Goal: Navigation & Orientation: Find specific page/section

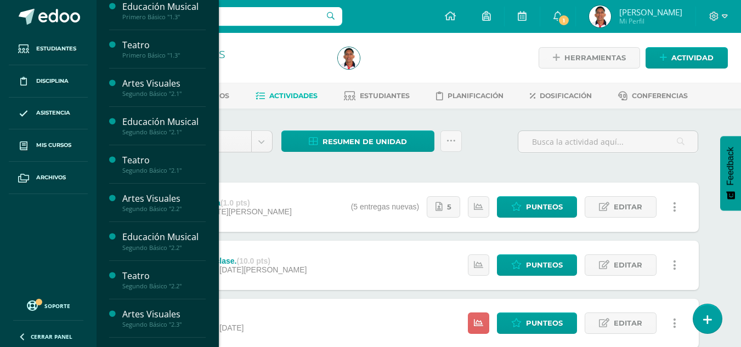
scroll to position [274, 0]
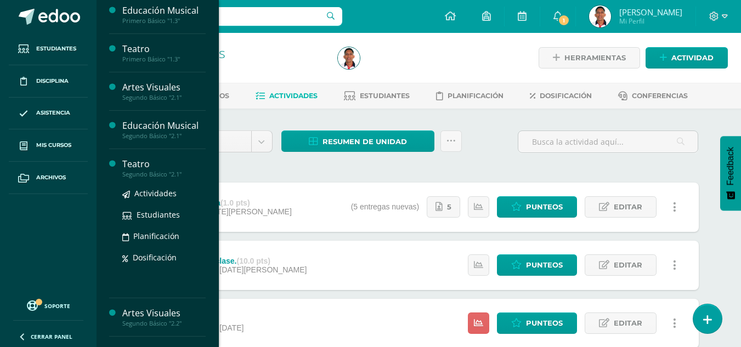
click at [131, 167] on div "Teatro" at bounding box center [163, 164] width 83 height 13
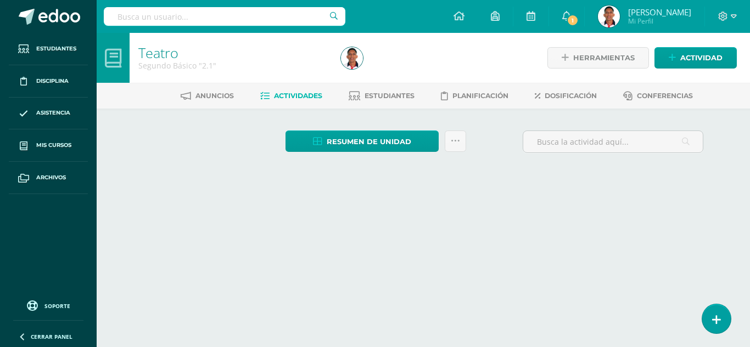
click at [412, 119] on div "Unidad 1 Unidad 2 Unidad 3 Resumen de unidad Descargar como HTML Descargar como…" at bounding box center [423, 159] width 604 height 100
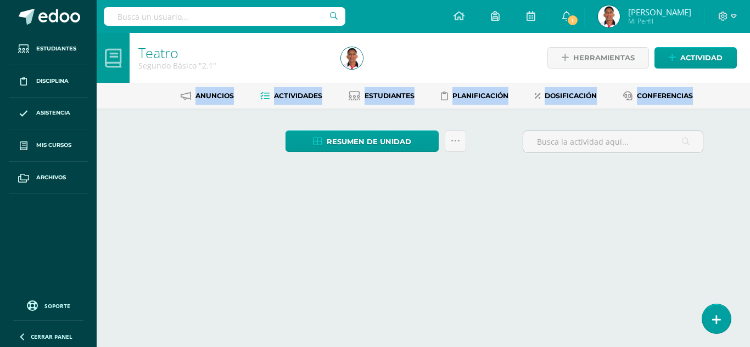
drag, startPoint x: 743, startPoint y: 81, endPoint x: 730, endPoint y: 151, distance: 71.5
click at [730, 151] on div "Teatro Segundo Básico "2.1" Herramientas Detalle de asistencias Actividad Anunc…" at bounding box center [423, 121] width 653 height 176
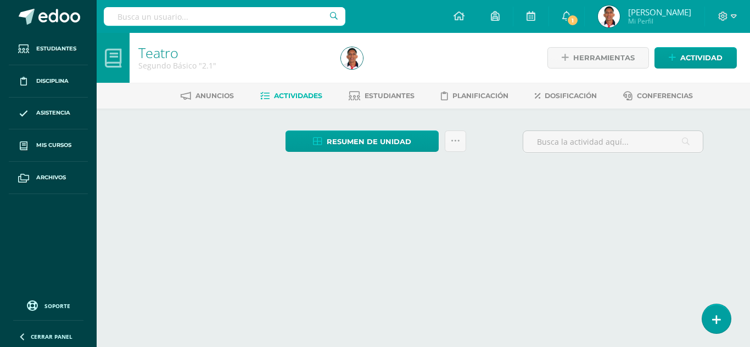
click at [511, 209] on html "Estudiantes Disciplina Asistencia Mis cursos Archivos Soporte Centro de ayuda Ú…" at bounding box center [375, 104] width 750 height 209
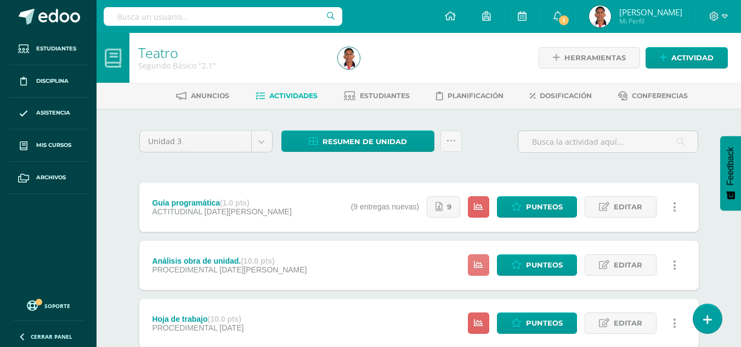
click at [480, 263] on icon at bounding box center [478, 265] width 9 height 9
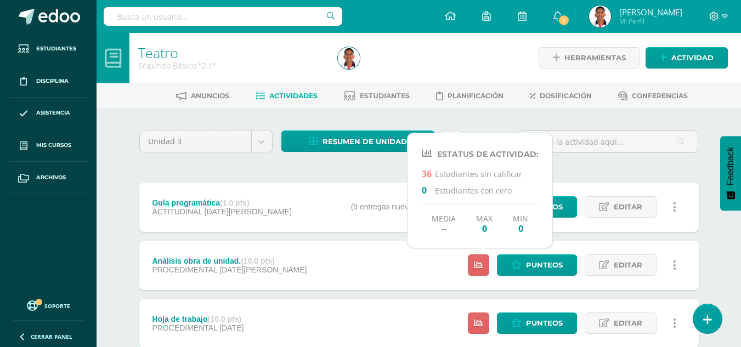
click at [448, 120] on div "Unidad 3 Unidad 1 Unidad 2 Unidad 3 Resumen de unidad Descargar como HTML Desca…" at bounding box center [419, 265] width 604 height 313
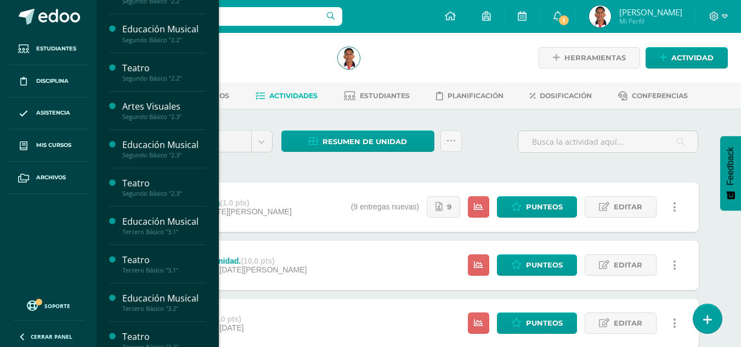
scroll to position [491, 0]
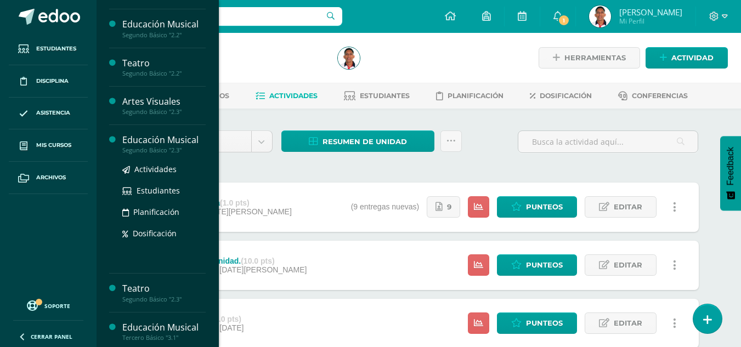
click at [183, 144] on div "Educación Musical" at bounding box center [163, 140] width 83 height 13
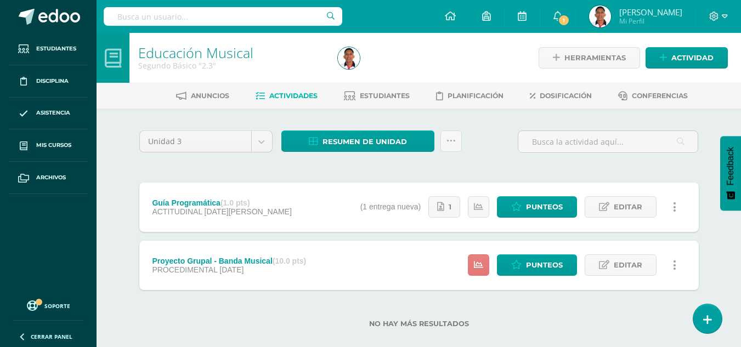
click at [476, 259] on link at bounding box center [478, 265] width 21 height 21
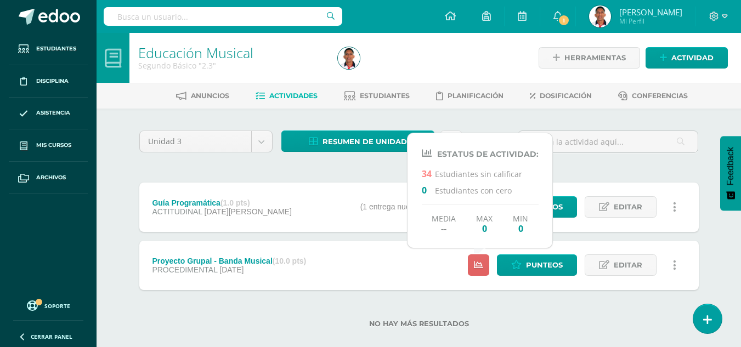
click at [580, 167] on div "Unidad 3 Unidad 1 Unidad 2 Unidad 3 Resumen de unidad Descargar como HTML Desca…" at bounding box center [419, 236] width 569 height 211
